Goal: Navigation & Orientation: Find specific page/section

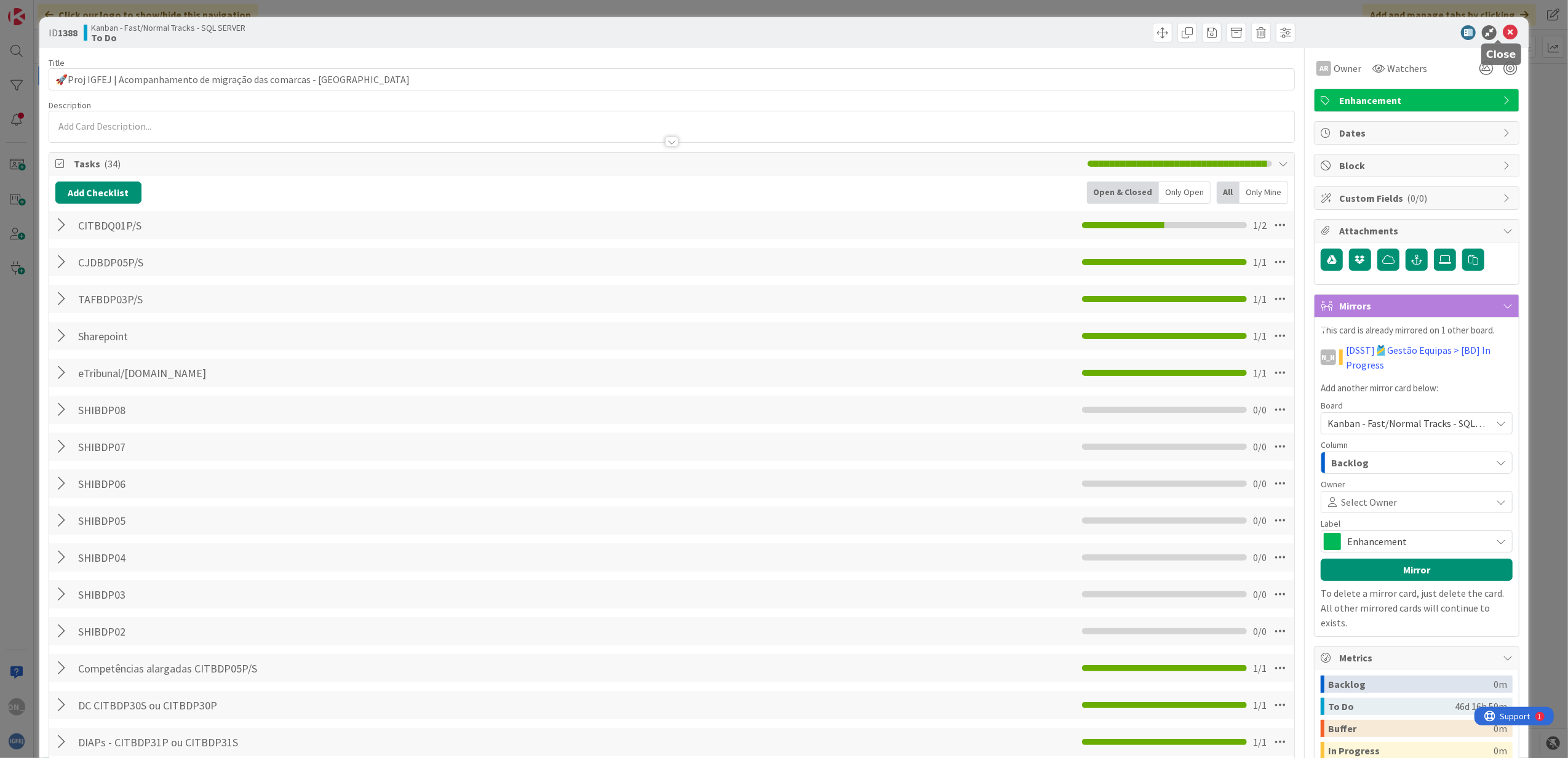
click at [1502, 30] on icon at bounding box center [1510, 32] width 15 height 15
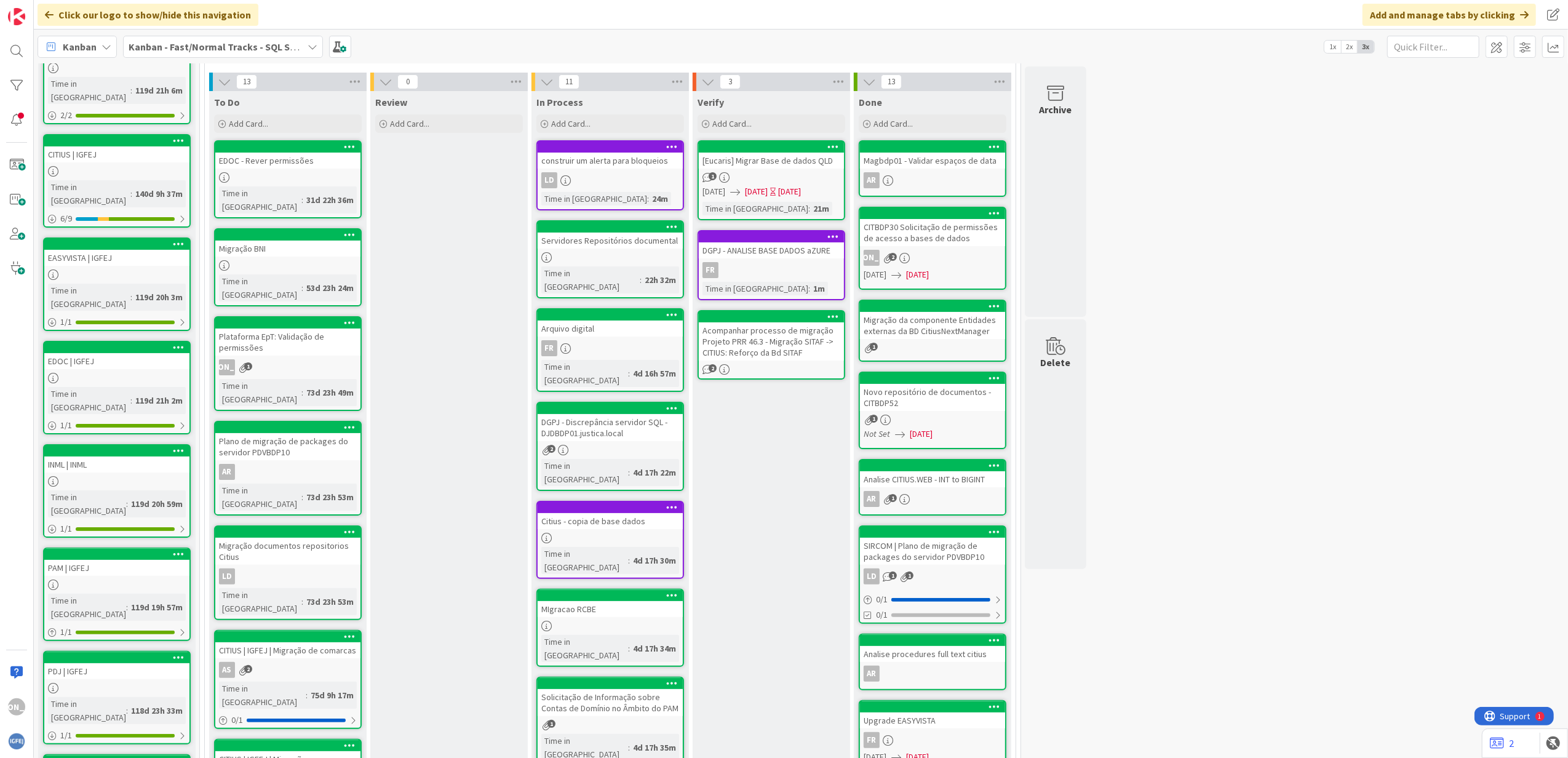
scroll to position [102, 0]
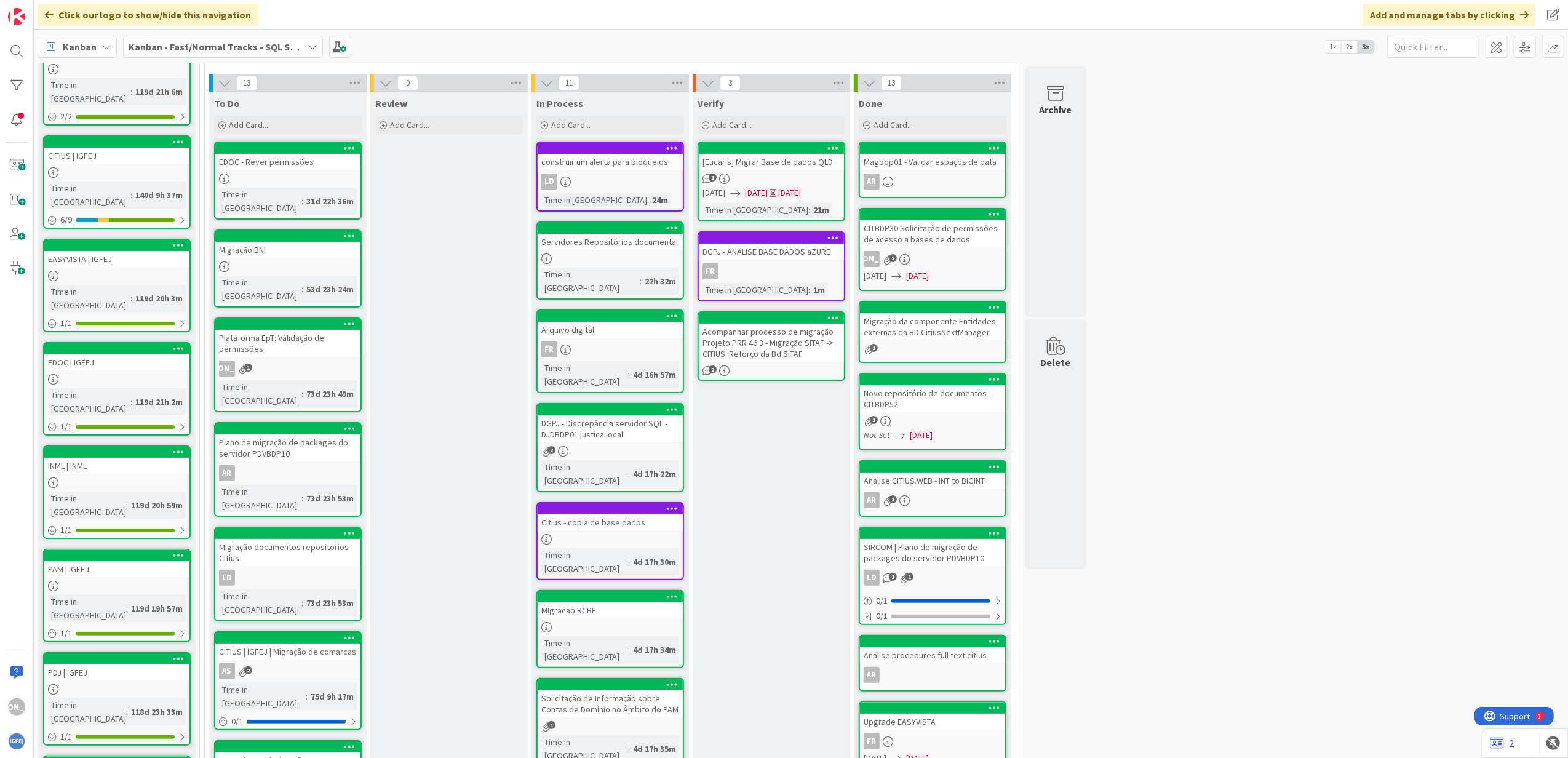
click at [616, 254] on div at bounding box center [610, 258] width 145 height 10
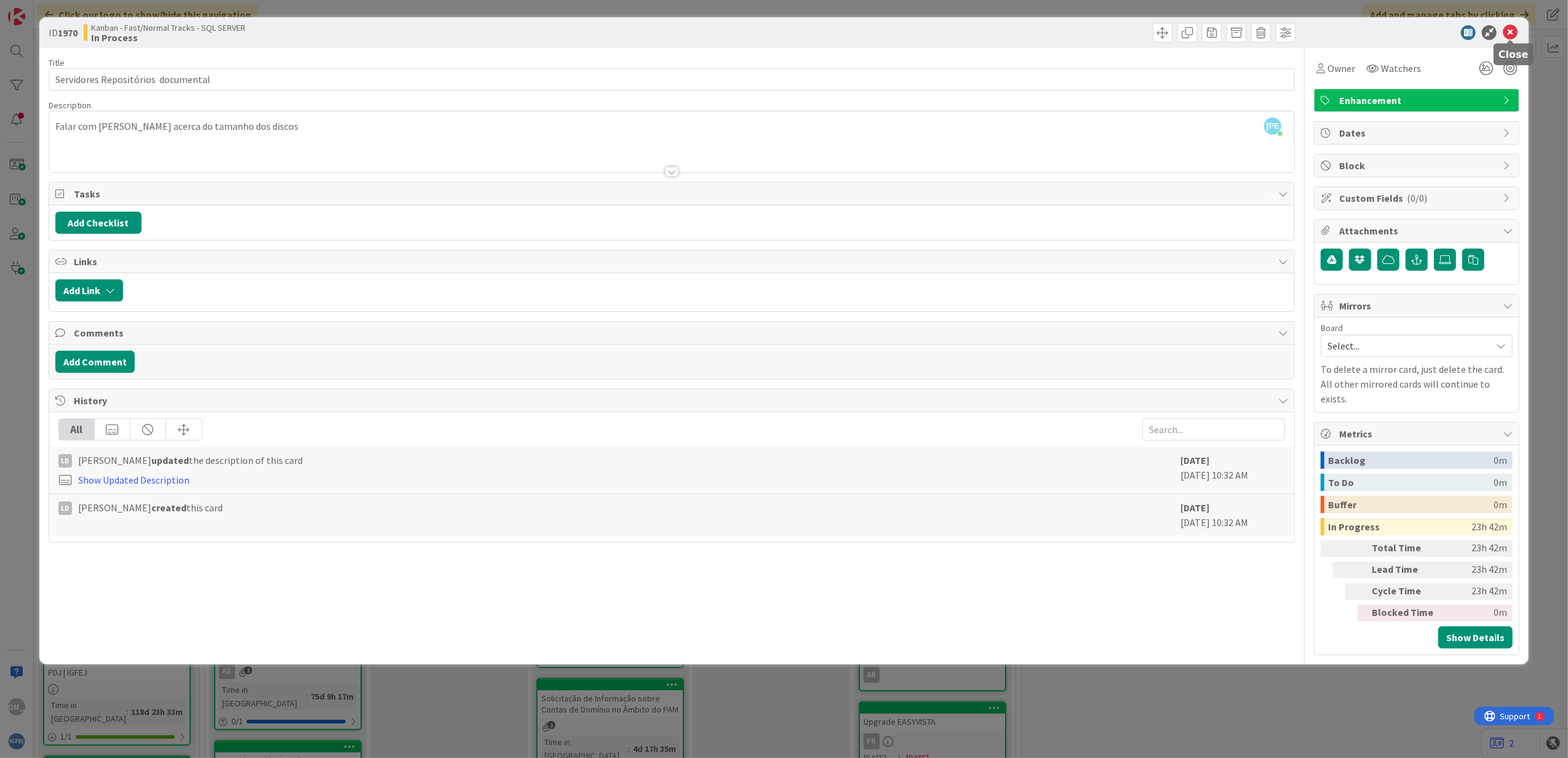
click at [1508, 28] on icon at bounding box center [1510, 32] width 15 height 15
